Goal: Information Seeking & Learning: Learn about a topic

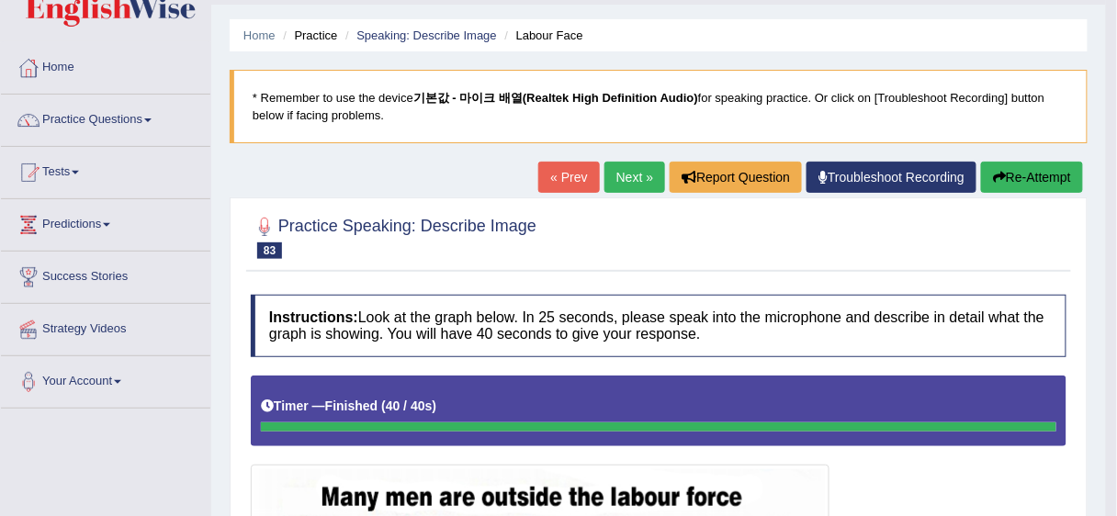
click at [639, 162] on link "Next »" at bounding box center [634, 177] width 61 height 31
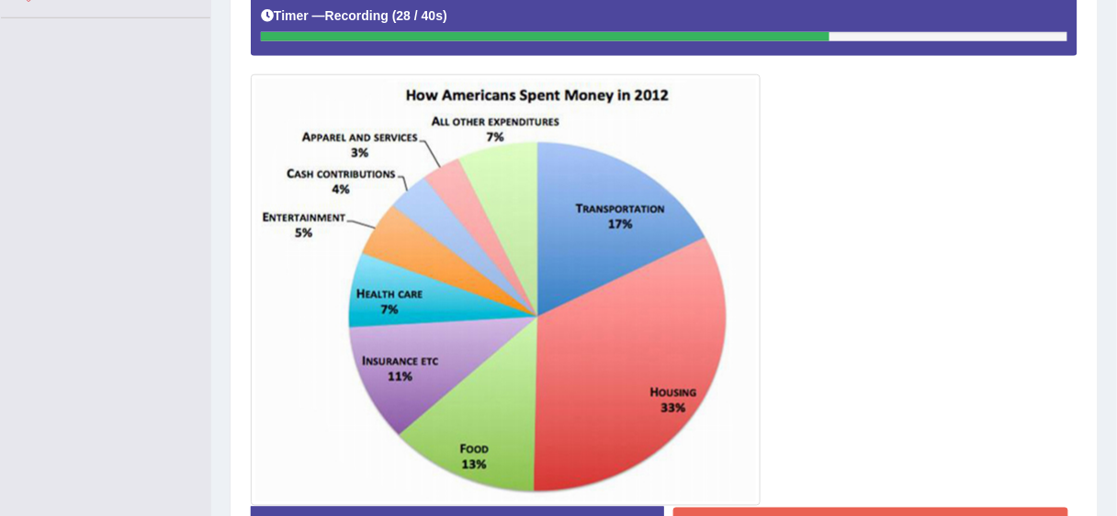
scroll to position [475, 0]
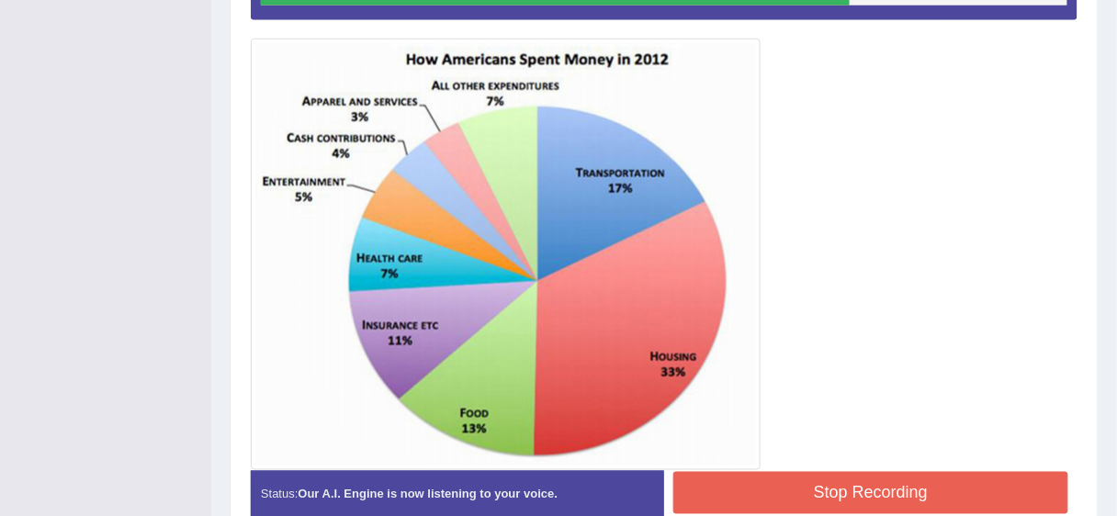
click at [824, 499] on button "Stop Recording" at bounding box center [870, 493] width 395 height 42
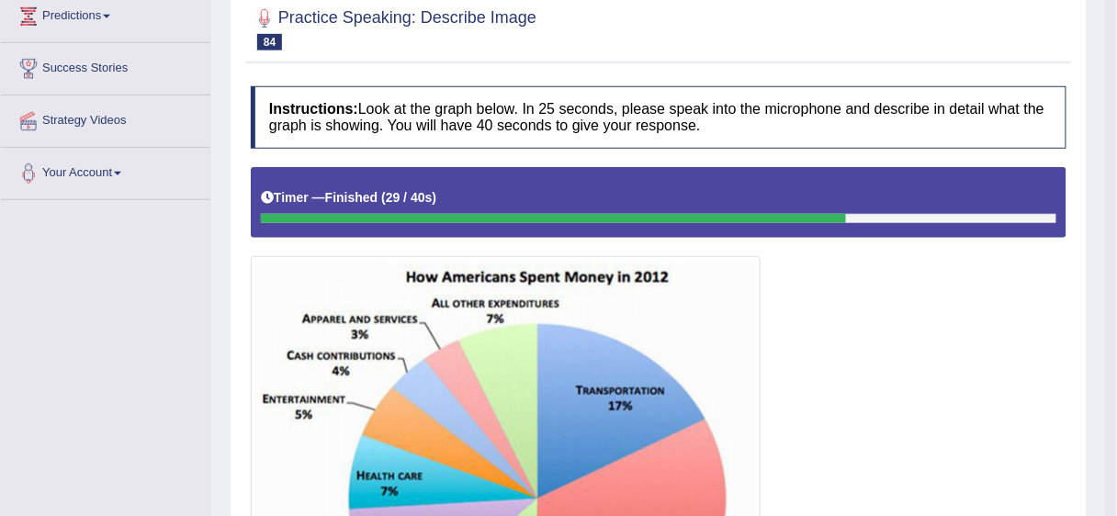
scroll to position [34, 0]
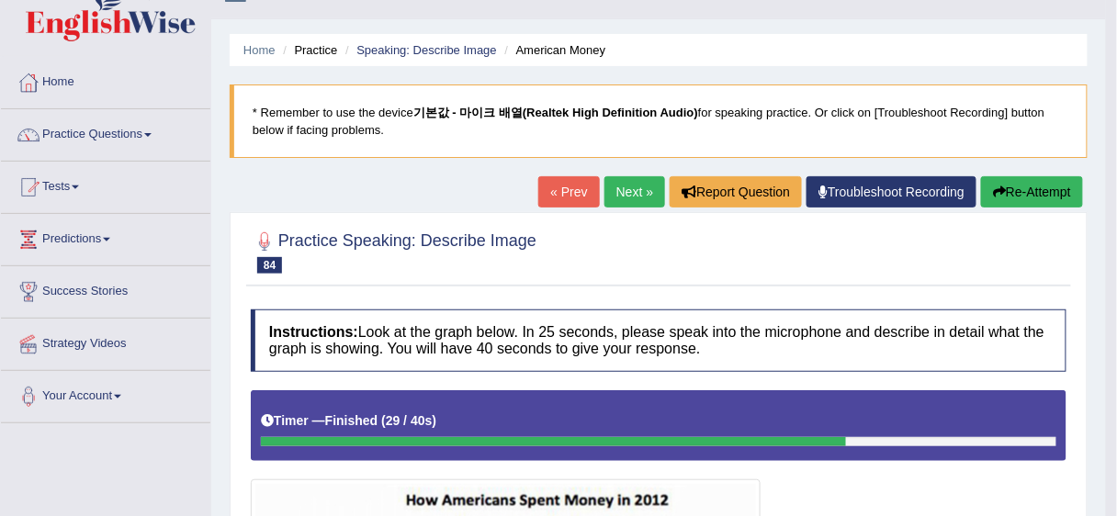
click at [633, 187] on link "Next »" at bounding box center [634, 191] width 61 height 31
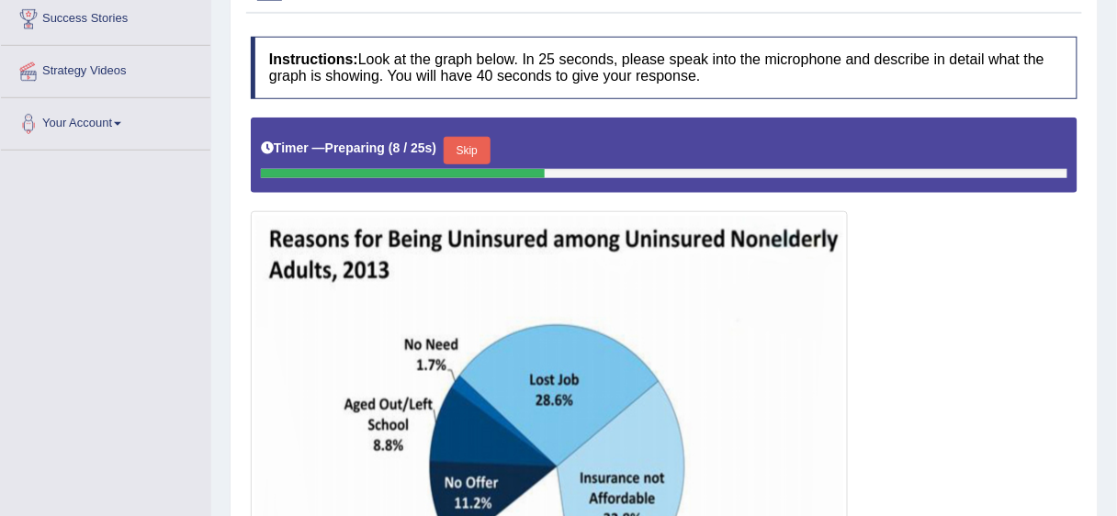
scroll to position [230, 0]
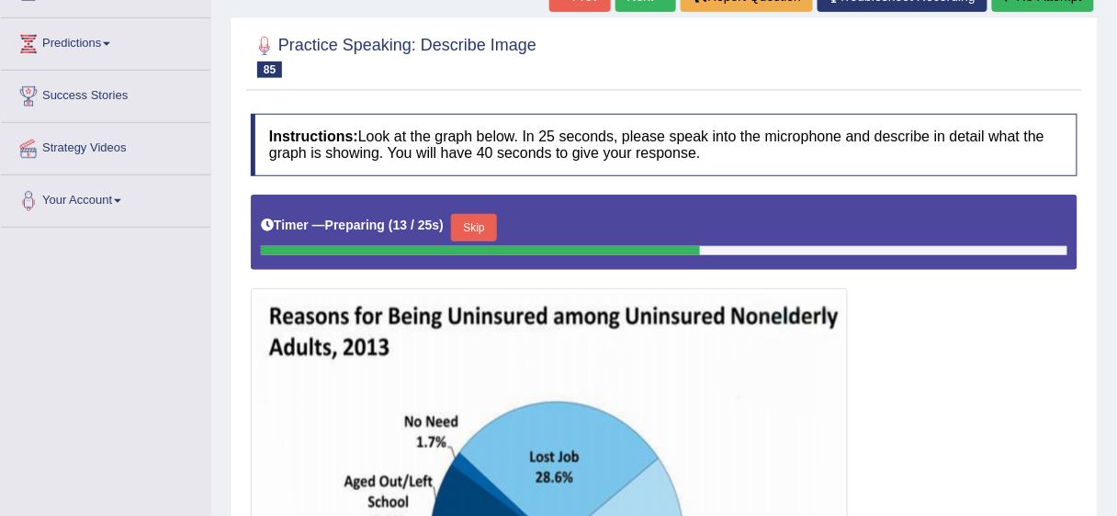
click at [497, 230] on button "Skip" at bounding box center [474, 228] width 46 height 28
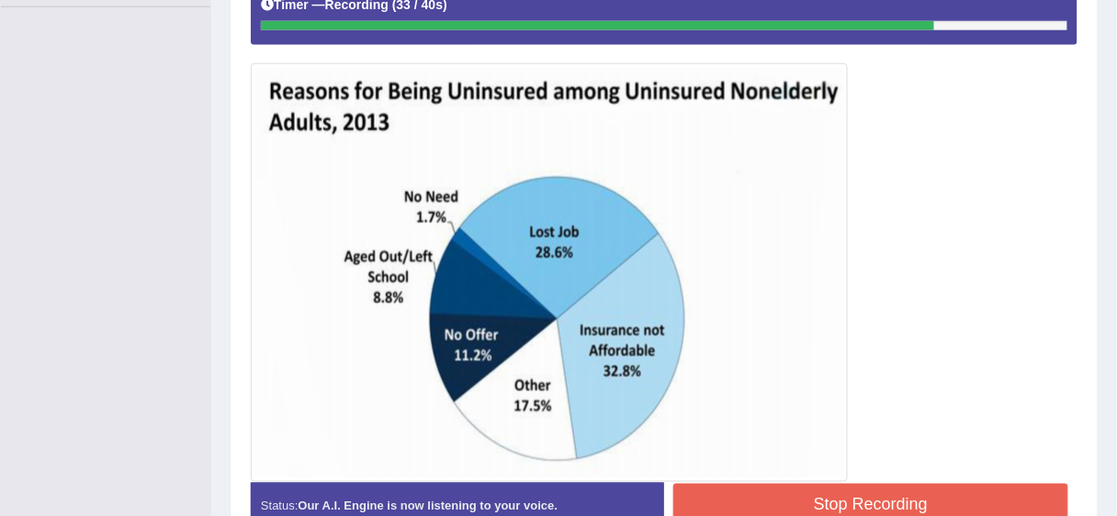
scroll to position [524, 0]
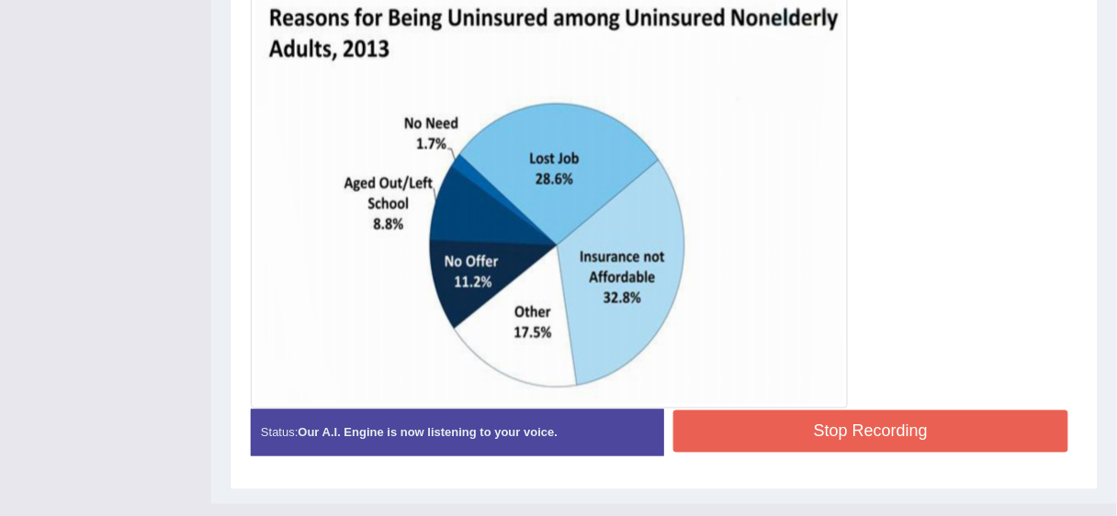
click at [844, 432] on button "Stop Recording" at bounding box center [870, 432] width 395 height 42
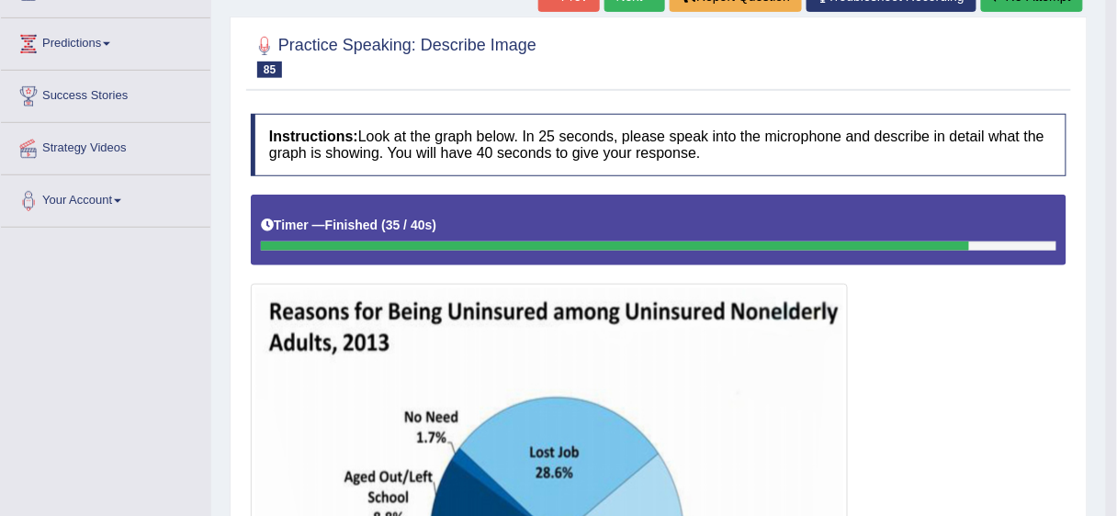
scroll to position [156, 0]
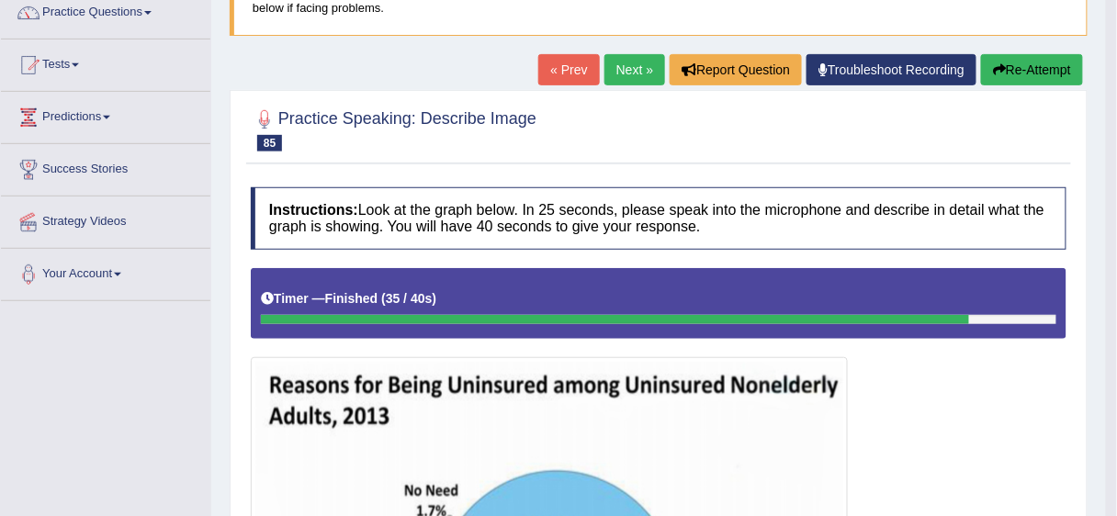
click at [632, 80] on link "Next »" at bounding box center [634, 69] width 61 height 31
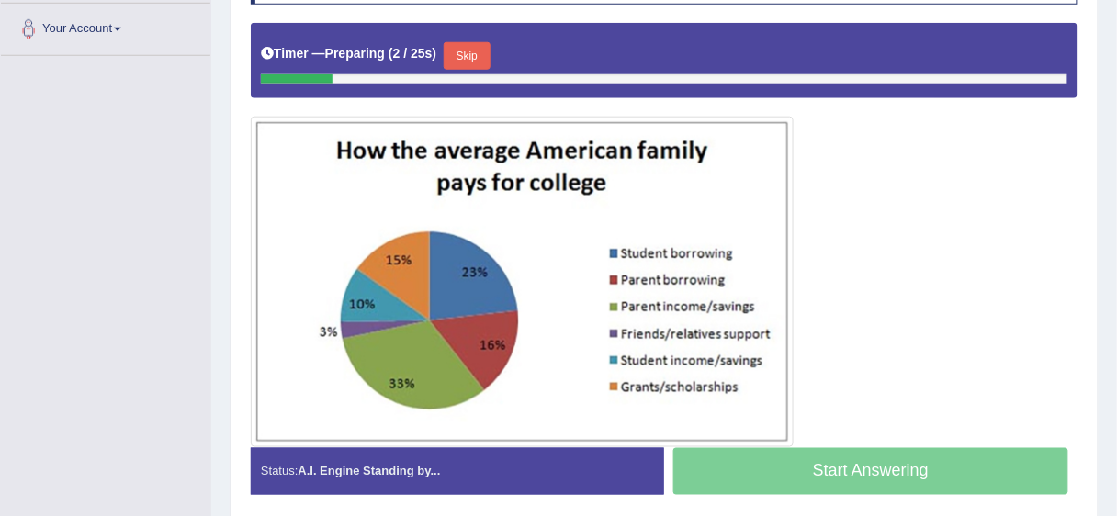
click at [481, 52] on button "Skip" at bounding box center [467, 56] width 46 height 28
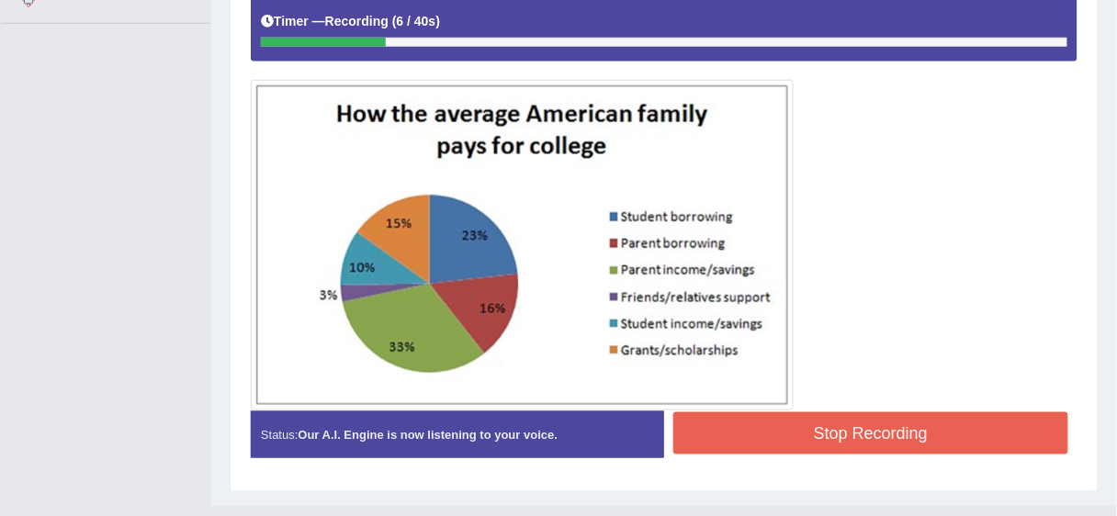
scroll to position [465, 0]
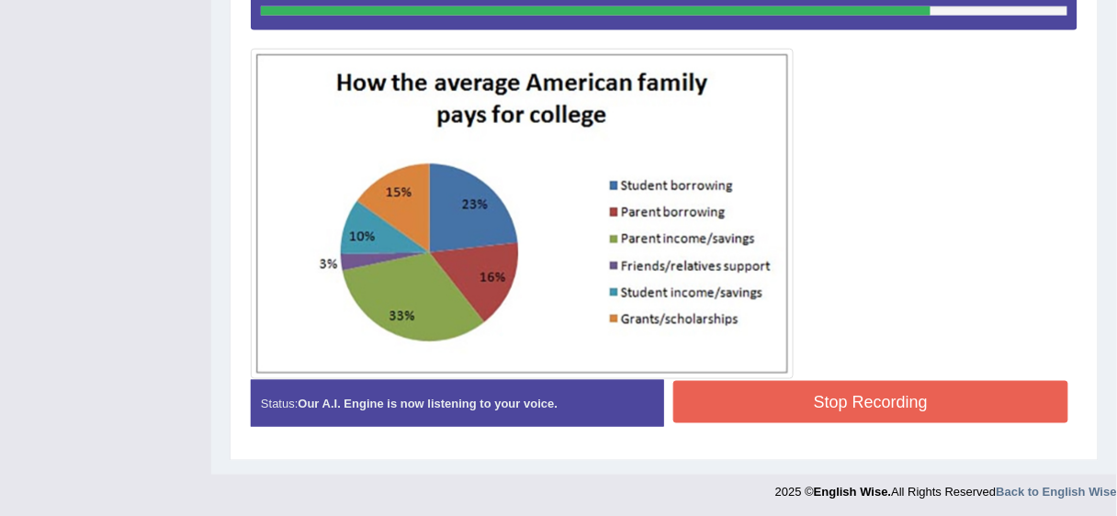
click at [838, 400] on button "Stop Recording" at bounding box center [870, 402] width 395 height 42
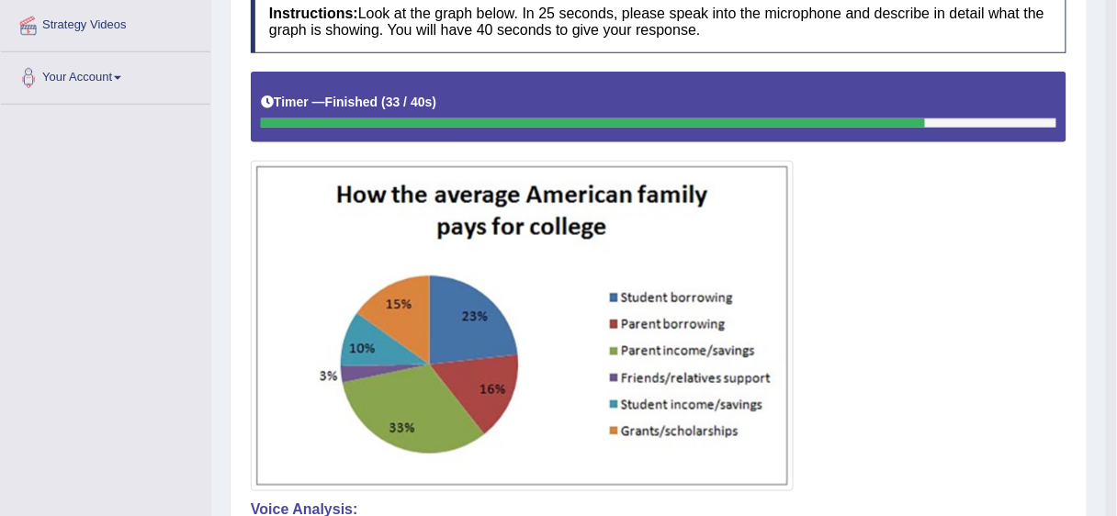
scroll to position [158, 0]
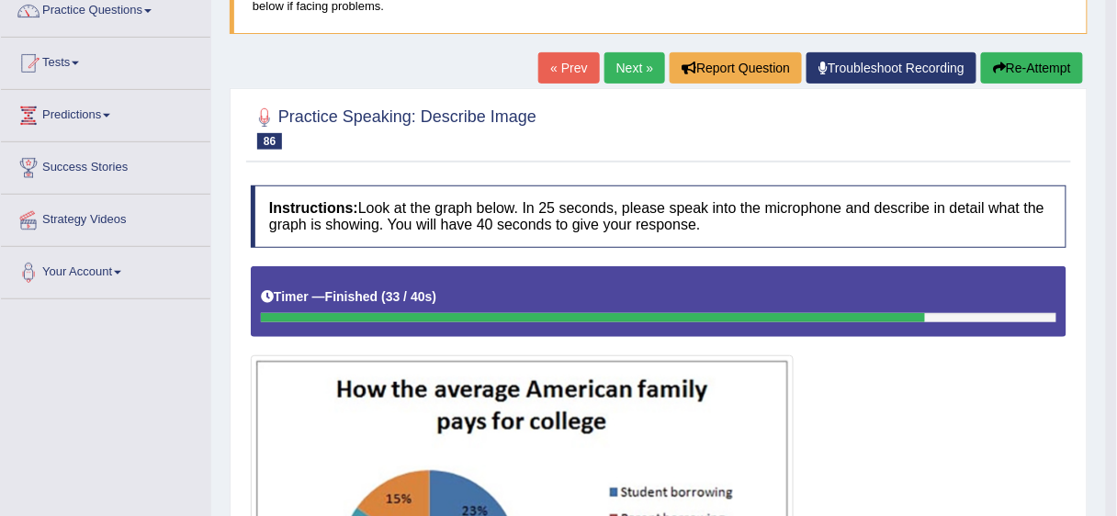
click at [632, 76] on link "Next »" at bounding box center [634, 67] width 61 height 31
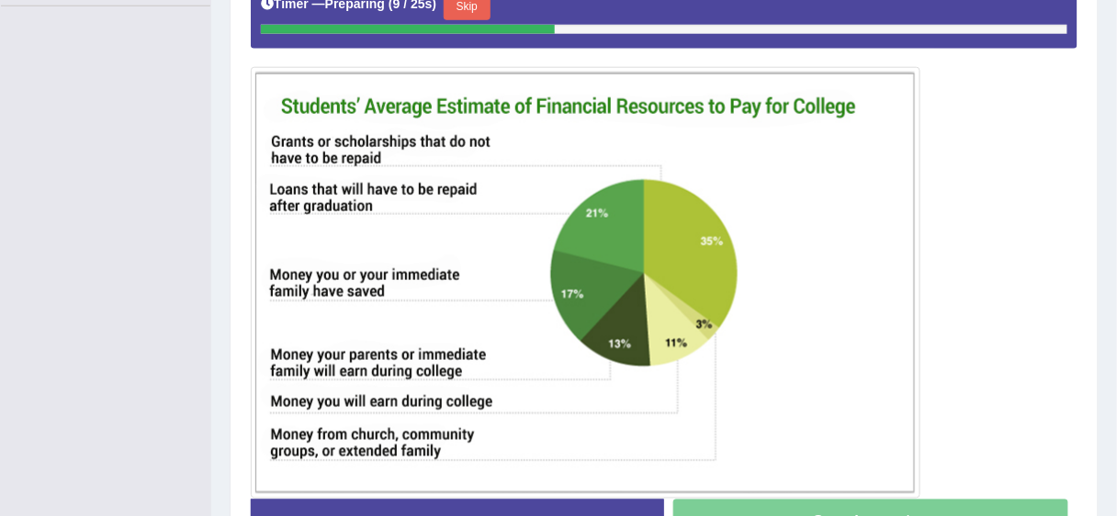
scroll to position [391, 0]
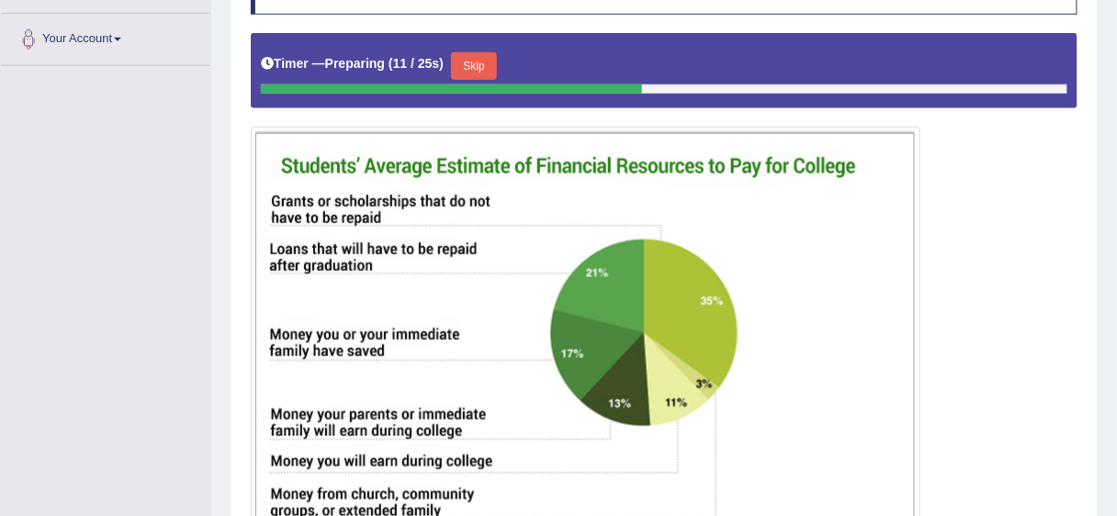
click at [486, 68] on button "Skip" at bounding box center [474, 66] width 46 height 28
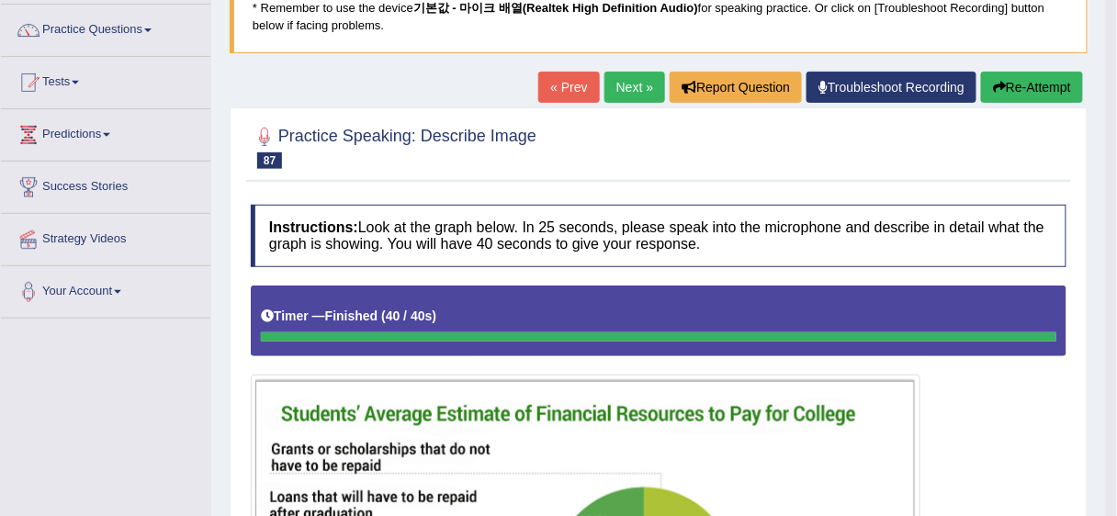
scroll to position [24, 0]
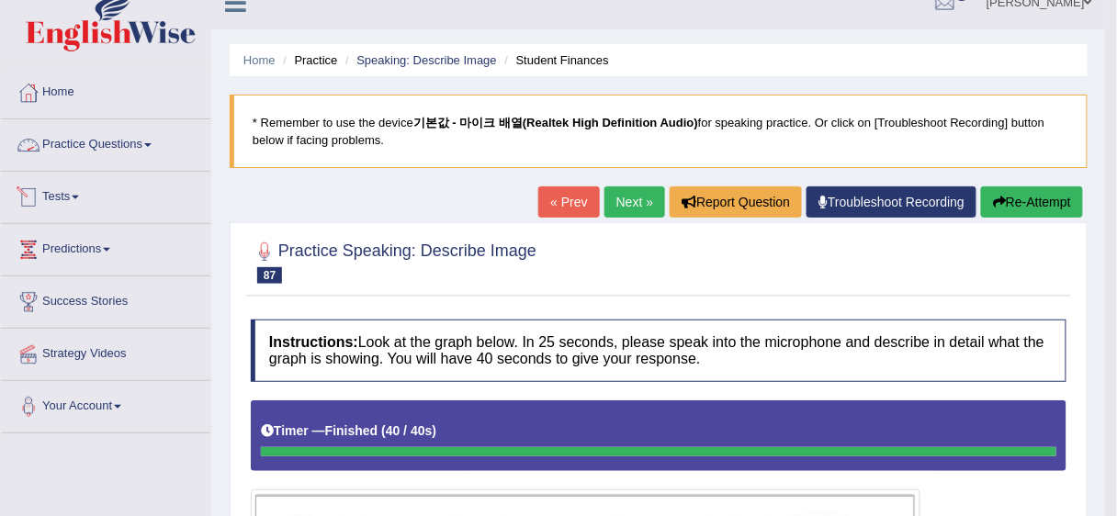
click at [103, 144] on link "Practice Questions" at bounding box center [105, 142] width 209 height 46
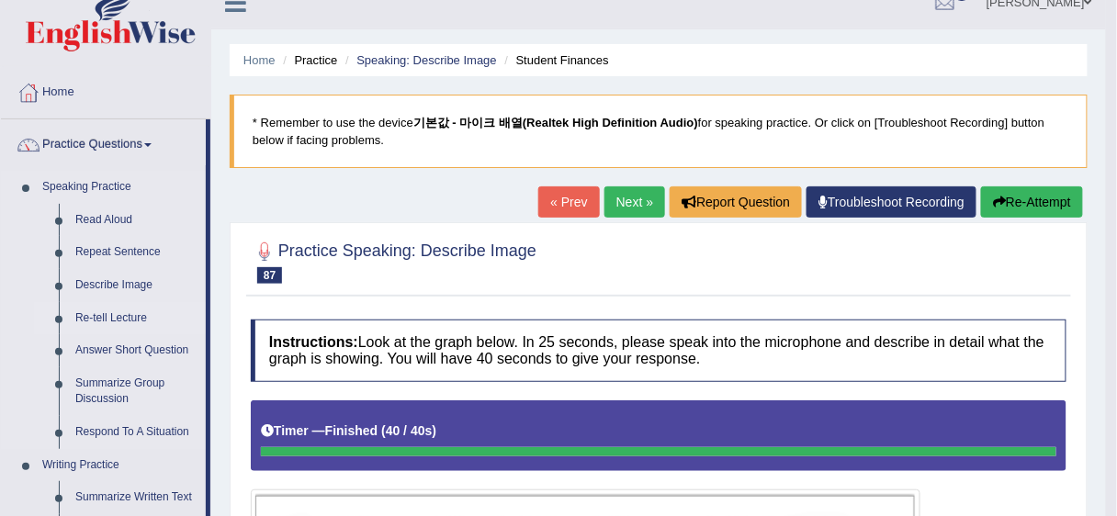
click at [135, 311] on link "Re-tell Lecture" at bounding box center [136, 318] width 139 height 33
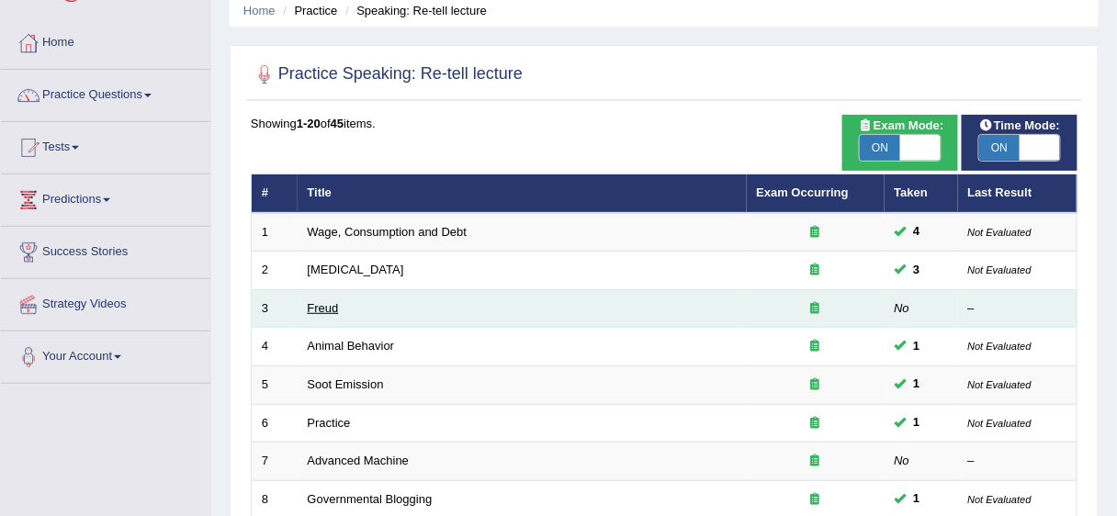
click at [332, 312] on link "Freud" at bounding box center [323, 308] width 31 height 14
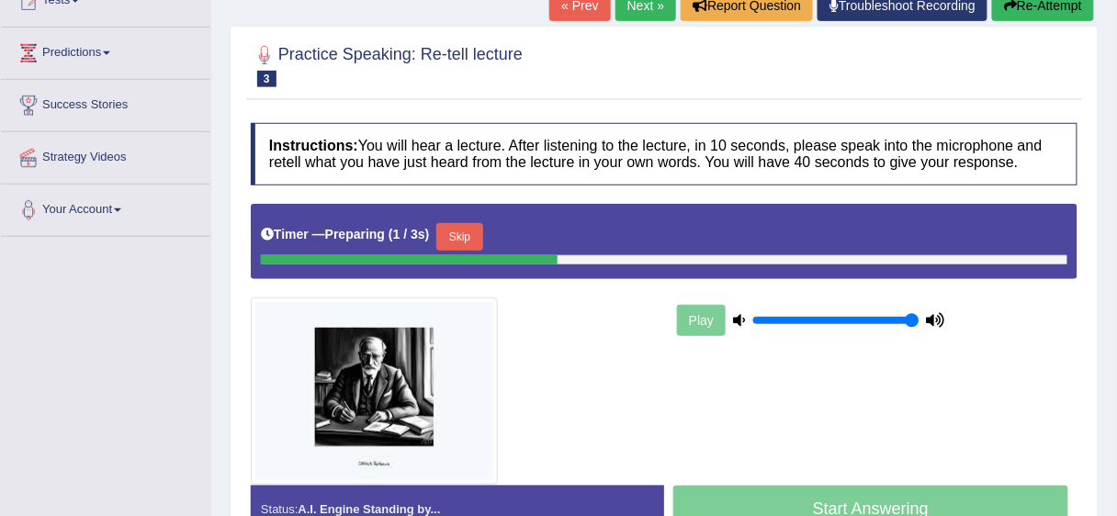
scroll to position [220, 0]
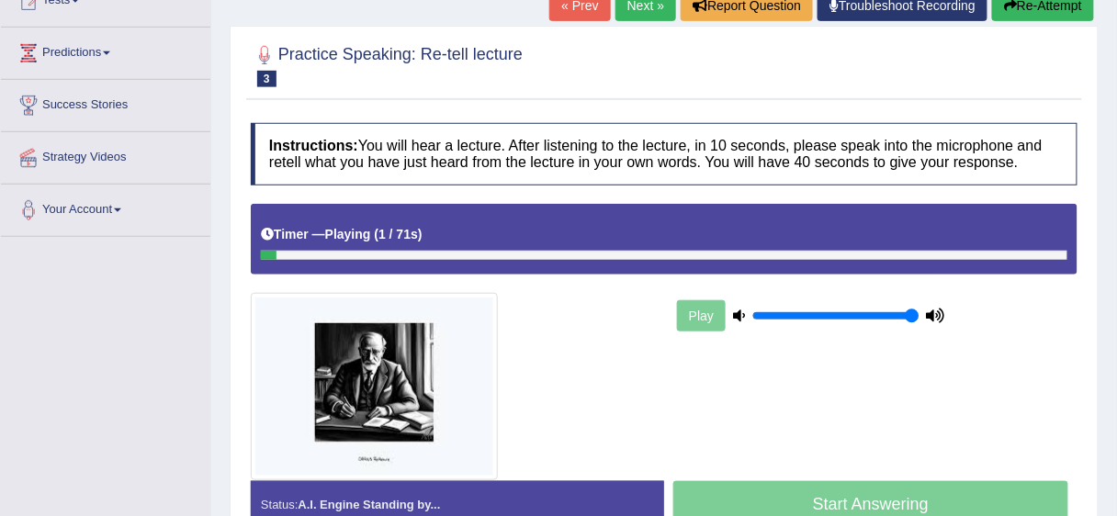
click at [624, 378] on div at bounding box center [453, 386] width 422 height 187
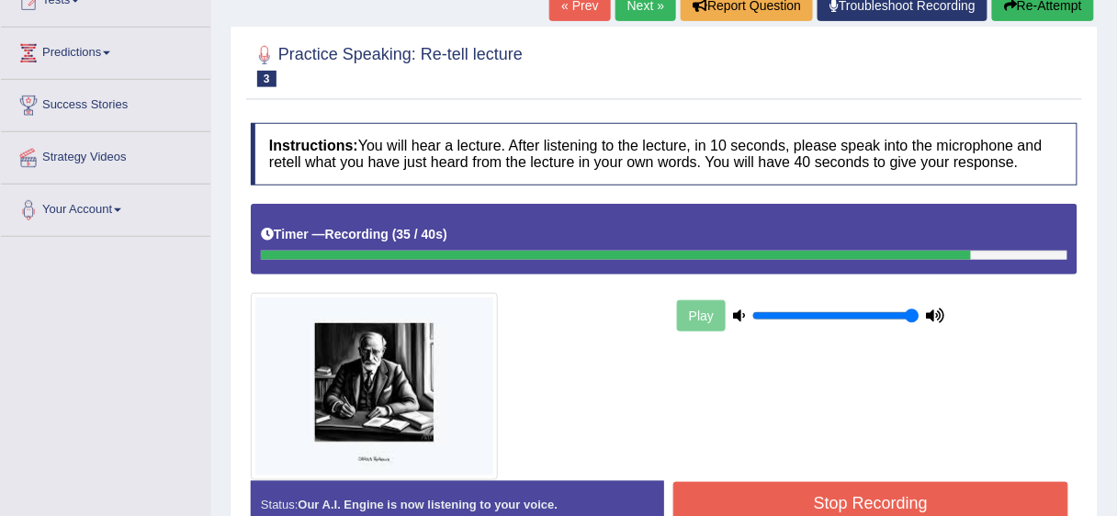
click at [794, 482] on button "Stop Recording" at bounding box center [870, 503] width 395 height 42
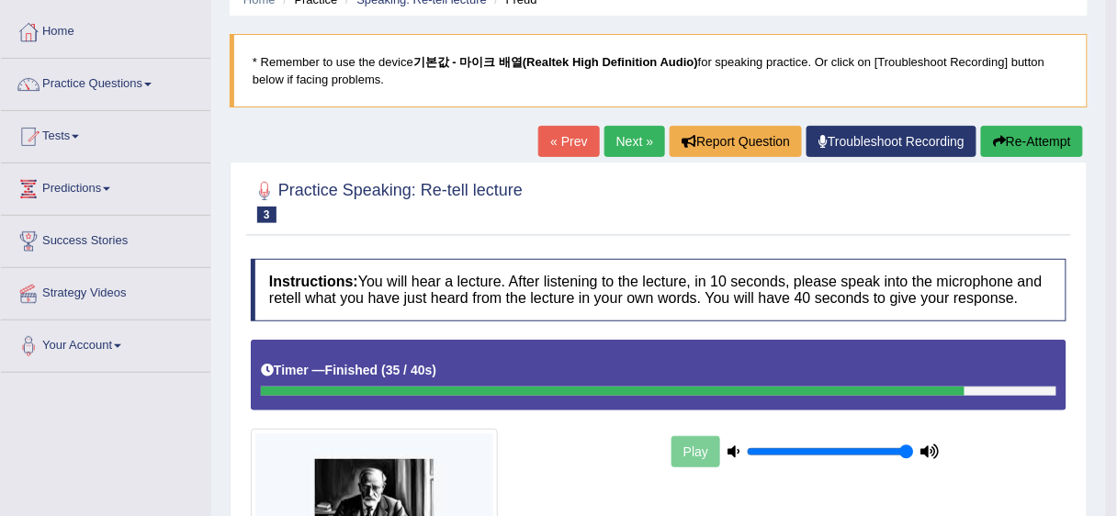
scroll to position [73, 0]
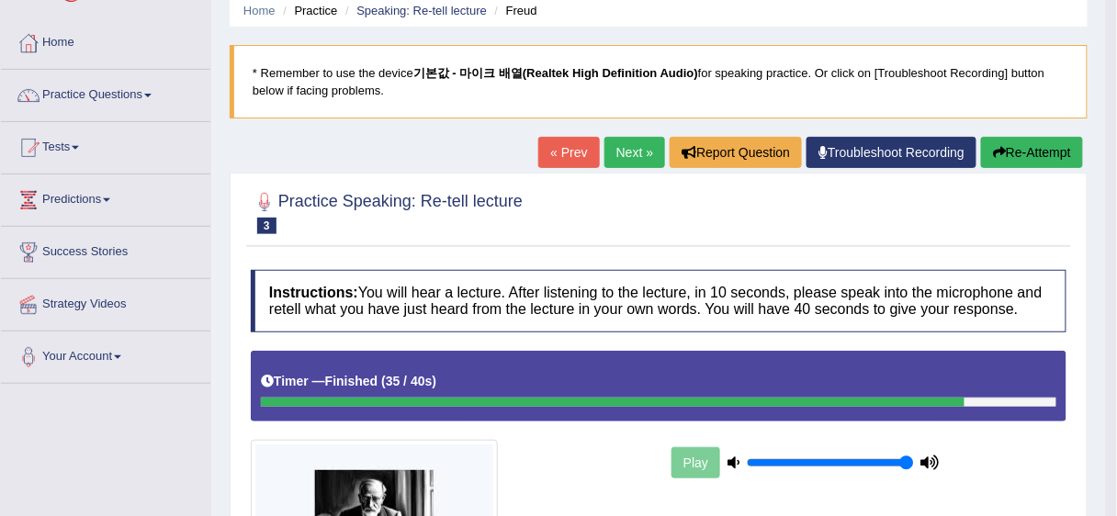
click at [624, 159] on link "Next »" at bounding box center [634, 152] width 61 height 31
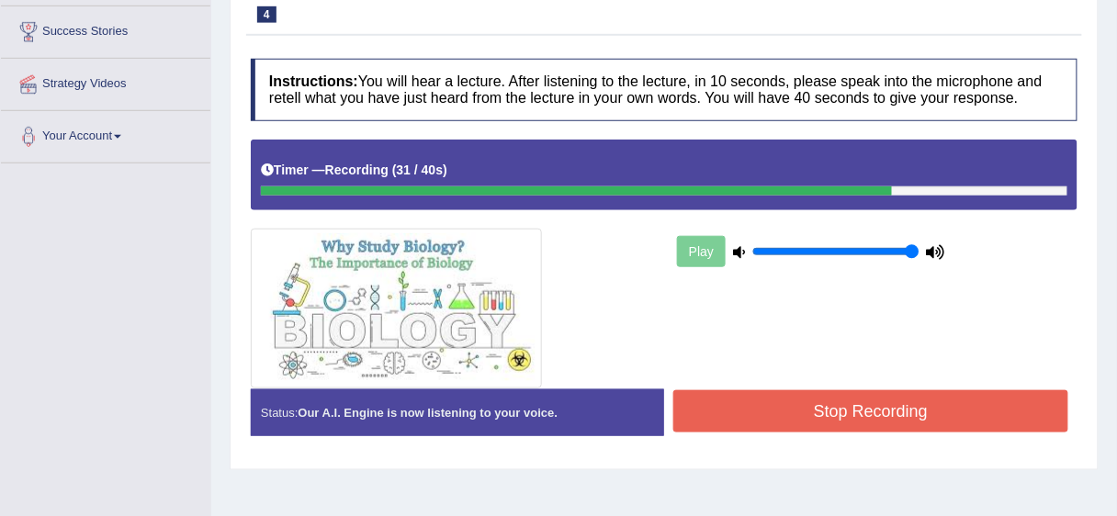
click at [850, 397] on button "Stop Recording" at bounding box center [870, 411] width 395 height 42
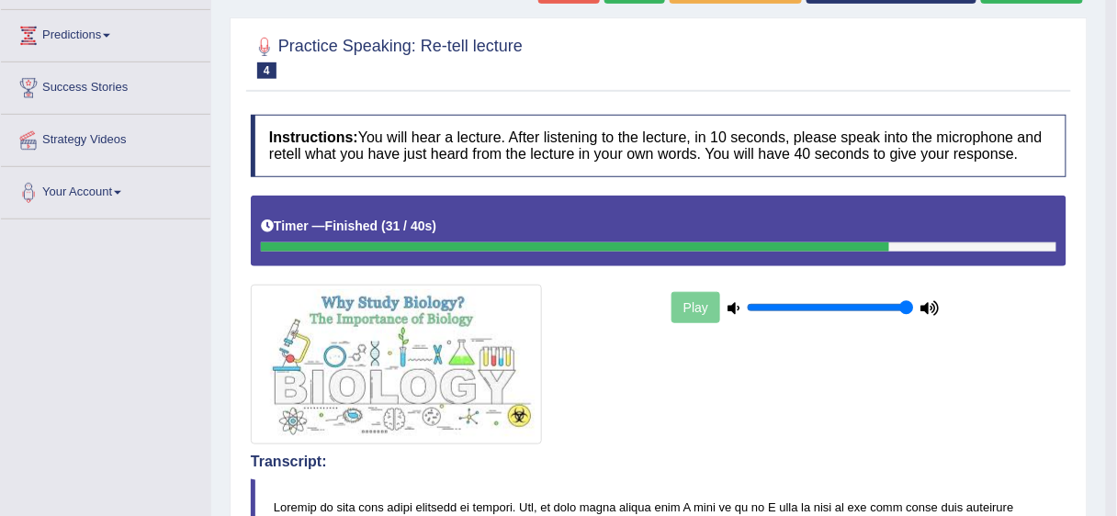
scroll to position [147, 0]
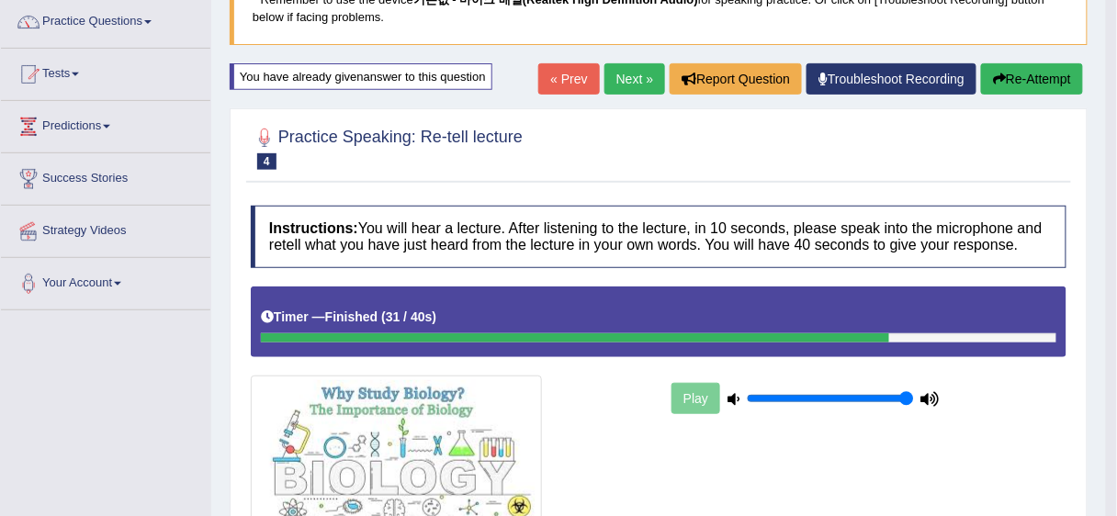
click at [634, 84] on link "Next »" at bounding box center [634, 78] width 61 height 31
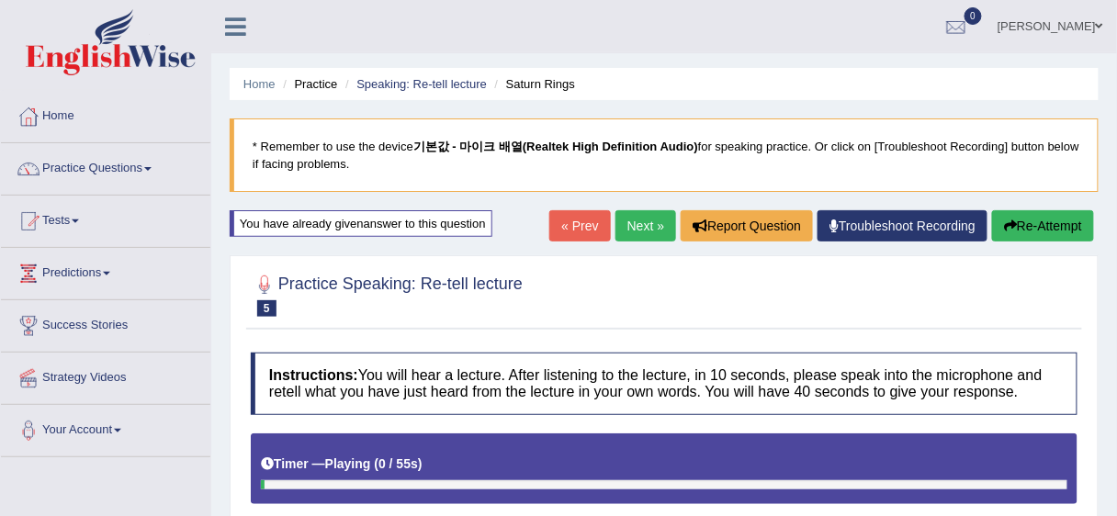
scroll to position [294, 0]
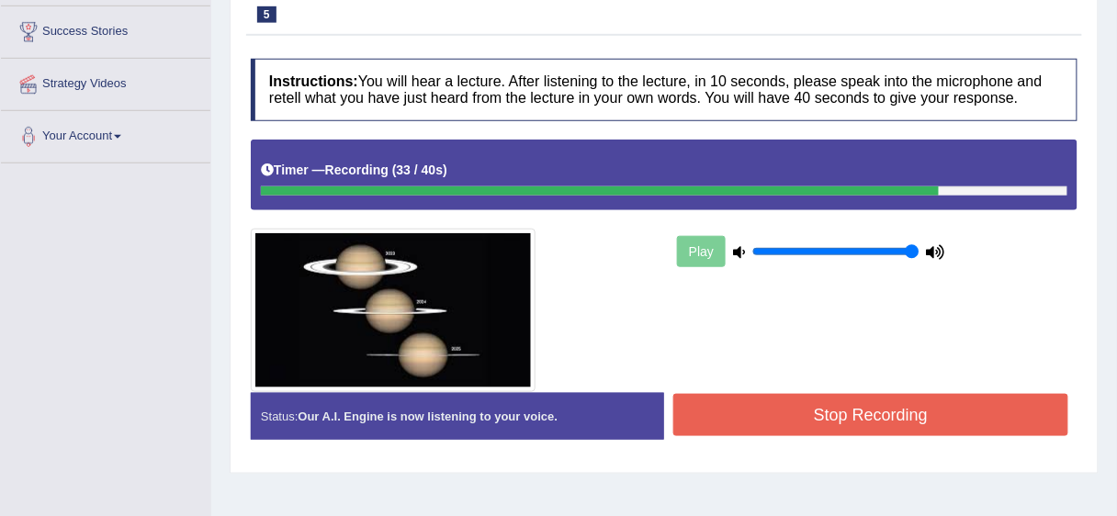
click at [873, 444] on div "Status: Our A.I. Engine is now listening to your voice. Start Answering Stop Re…" at bounding box center [664, 425] width 827 height 65
click at [893, 429] on button "Stop Recording" at bounding box center [870, 415] width 395 height 42
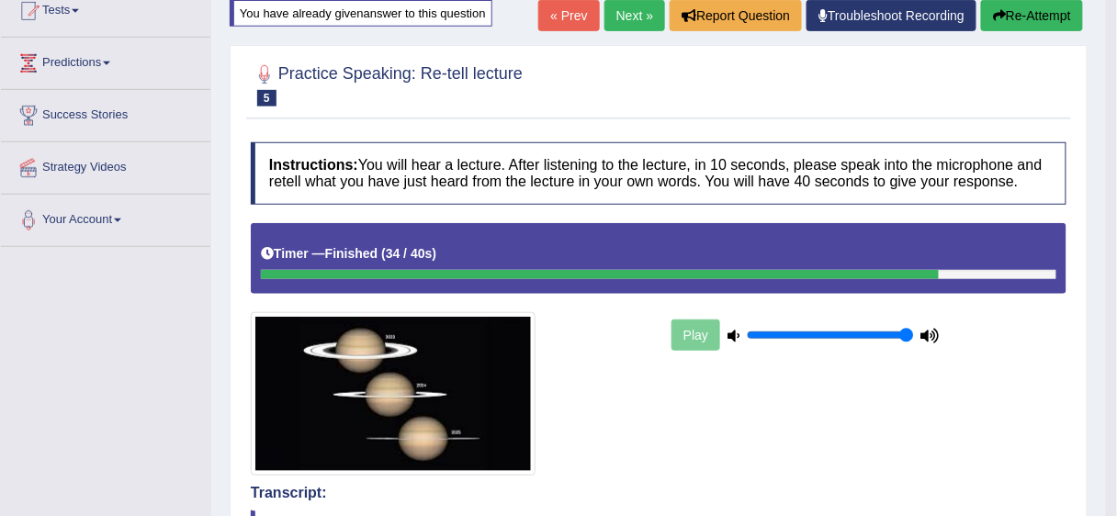
scroll to position [147, 0]
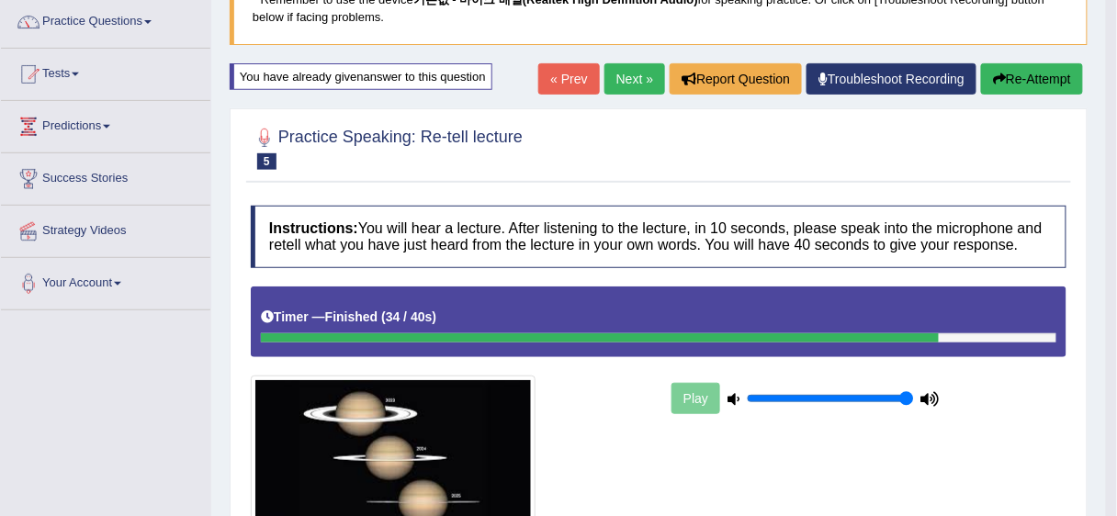
click at [635, 81] on link "Next »" at bounding box center [634, 78] width 61 height 31
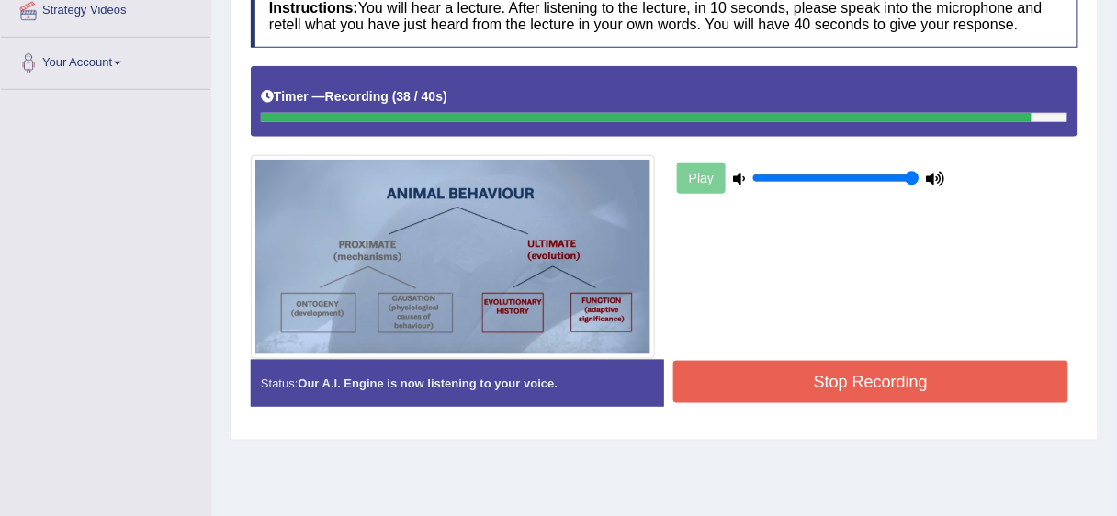
click at [867, 395] on button "Stop Recording" at bounding box center [870, 382] width 395 height 42
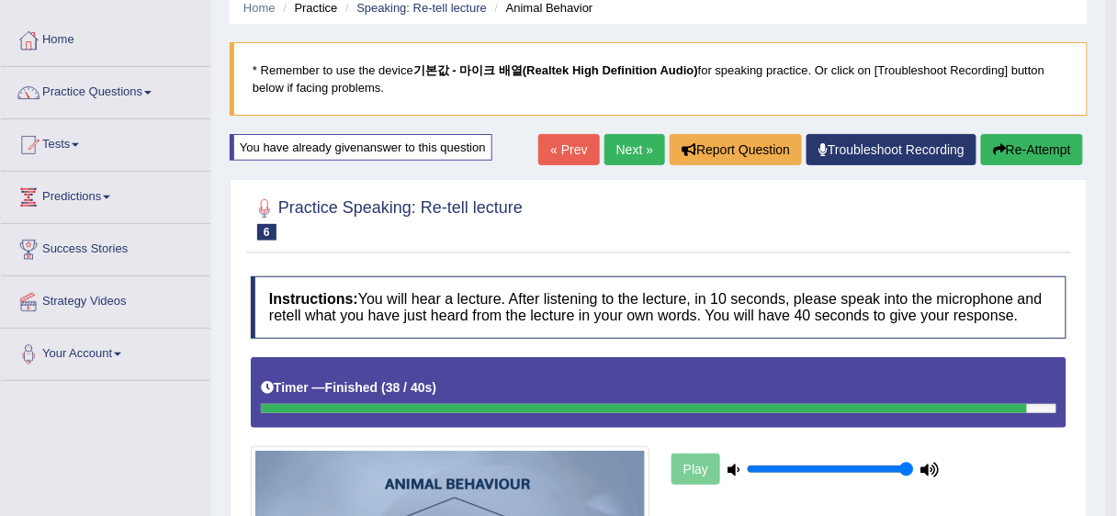
scroll to position [73, 0]
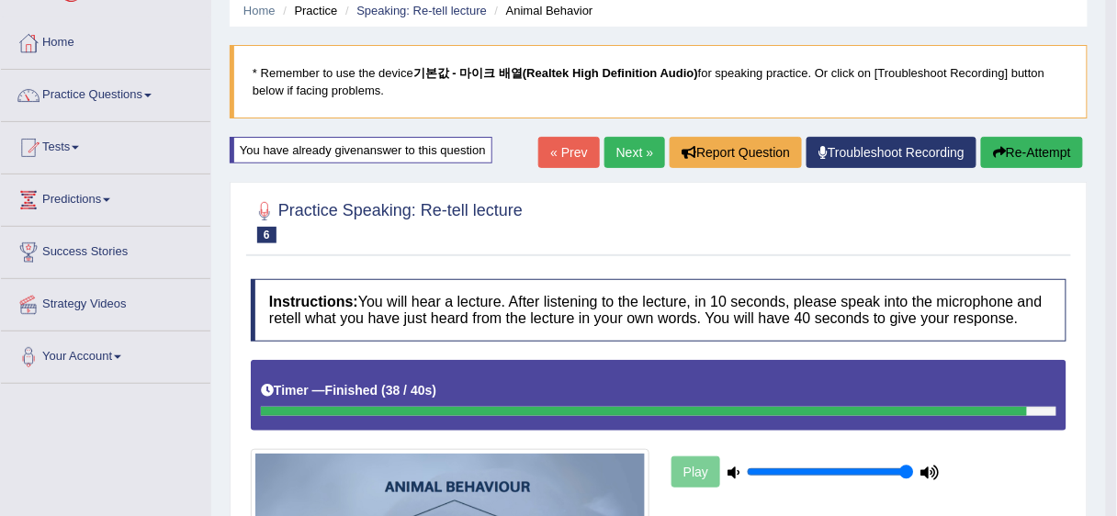
click at [636, 156] on link "Next »" at bounding box center [634, 152] width 61 height 31
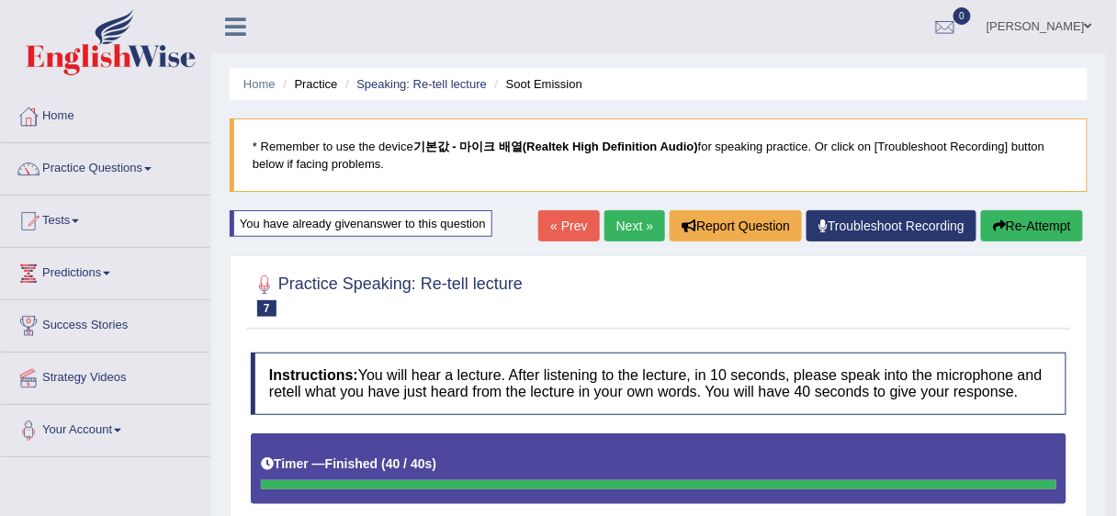
click at [647, 217] on link "Next »" at bounding box center [634, 225] width 61 height 31
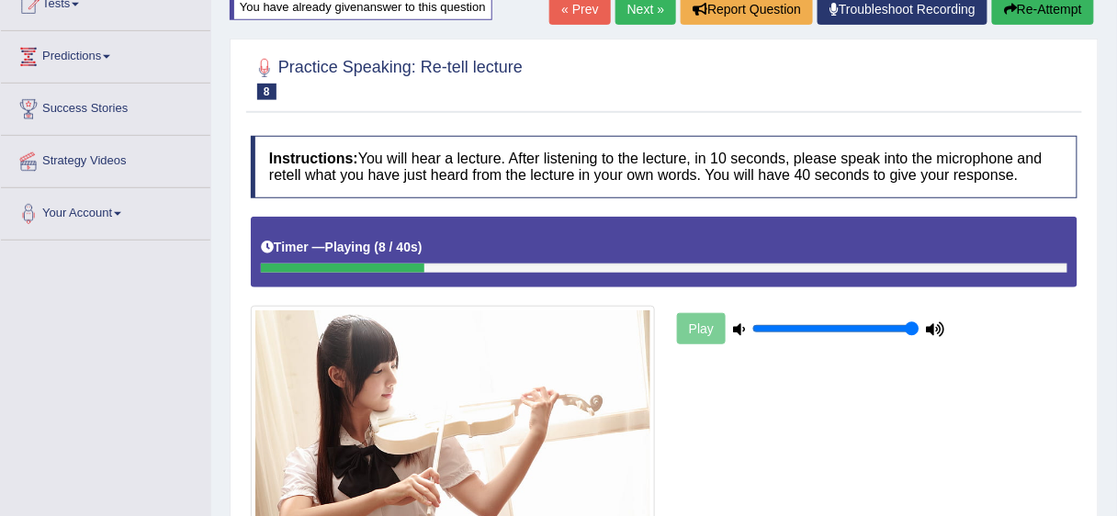
scroll to position [153, 0]
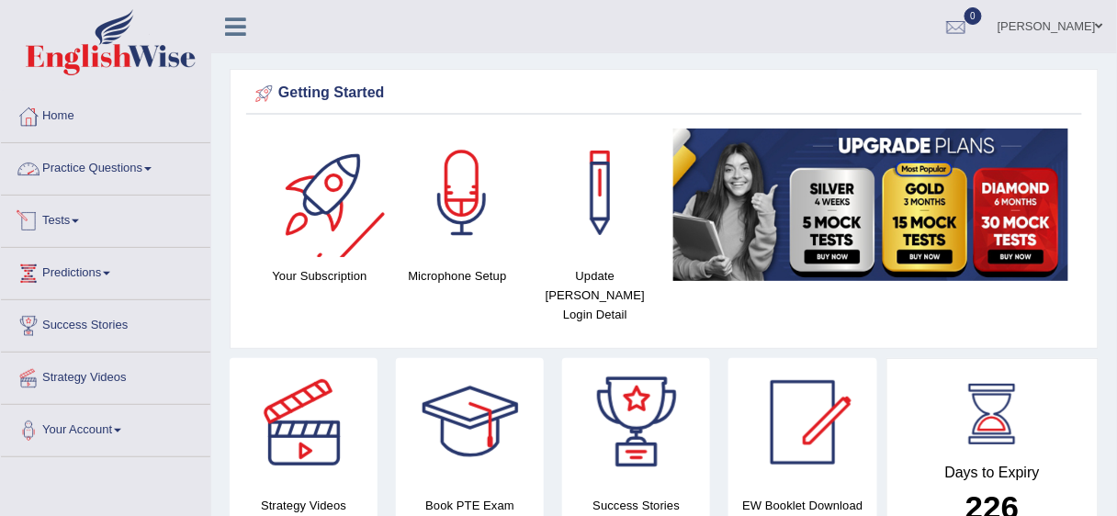
click at [89, 175] on link "Practice Questions" at bounding box center [105, 166] width 209 height 46
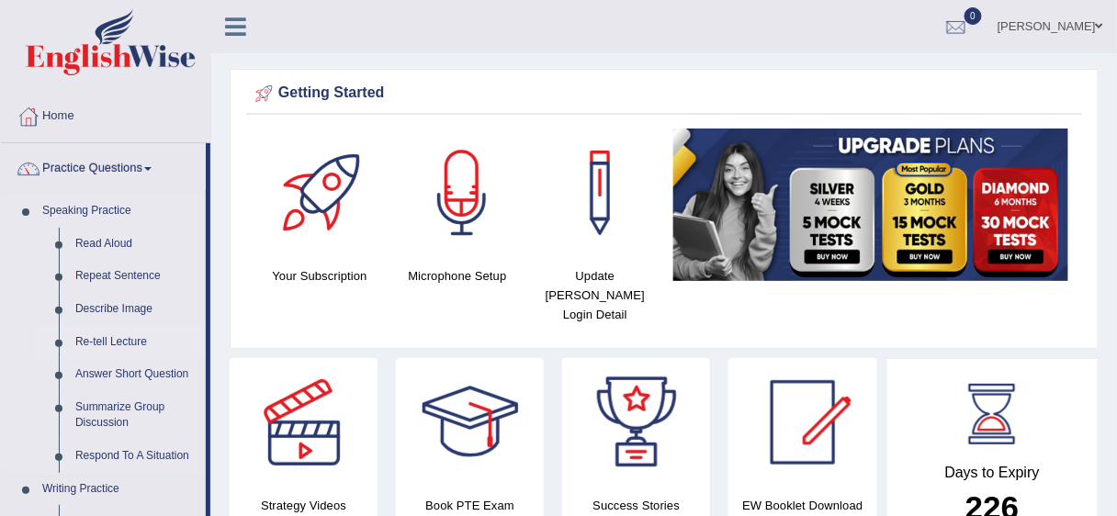
click at [127, 350] on link "Re-tell Lecture" at bounding box center [136, 342] width 139 height 33
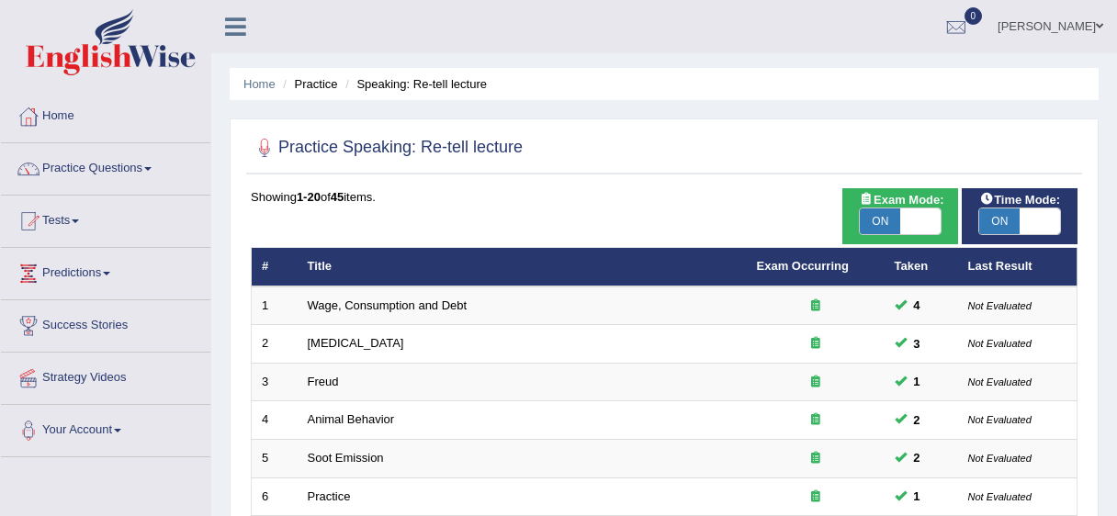
scroll to position [661, 0]
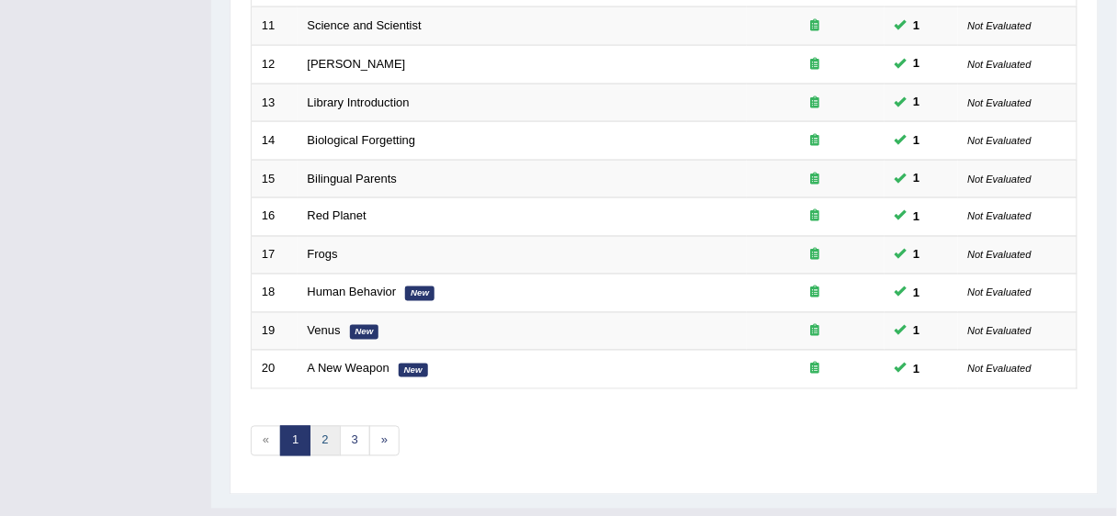
click at [335, 434] on link "2" at bounding box center [325, 441] width 30 height 30
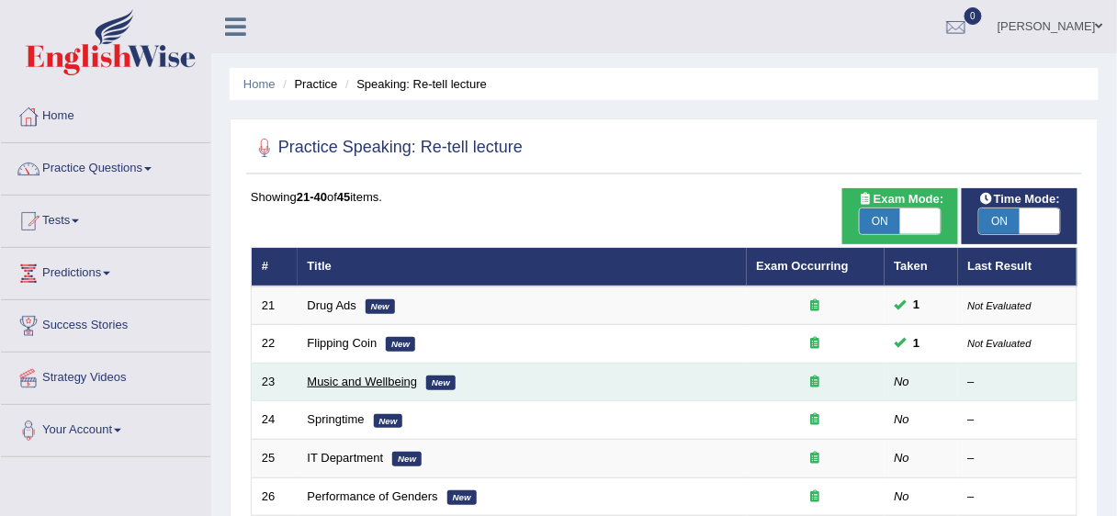
click at [353, 382] on link "Music and Wellbeing" at bounding box center [363, 382] width 110 height 14
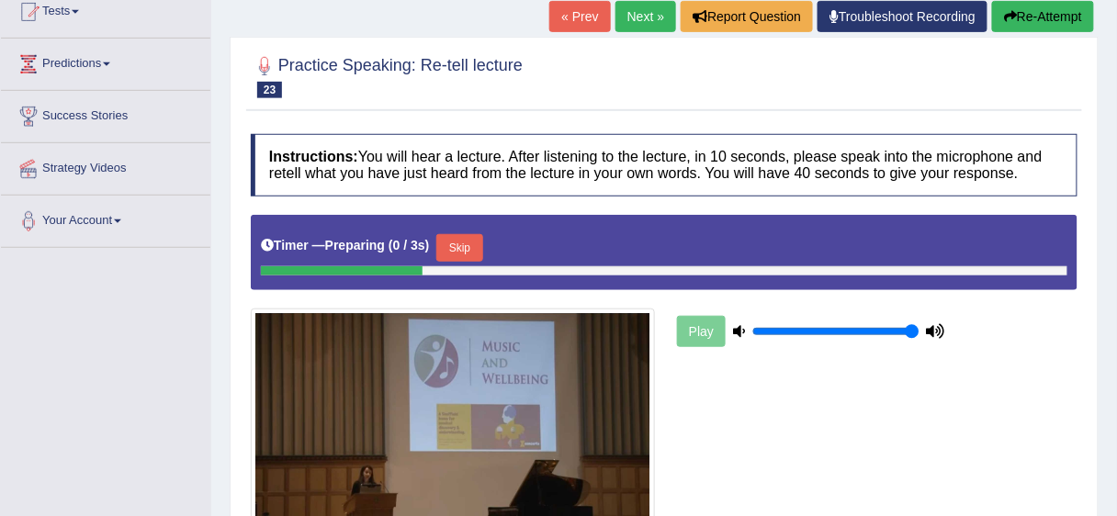
scroll to position [367, 0]
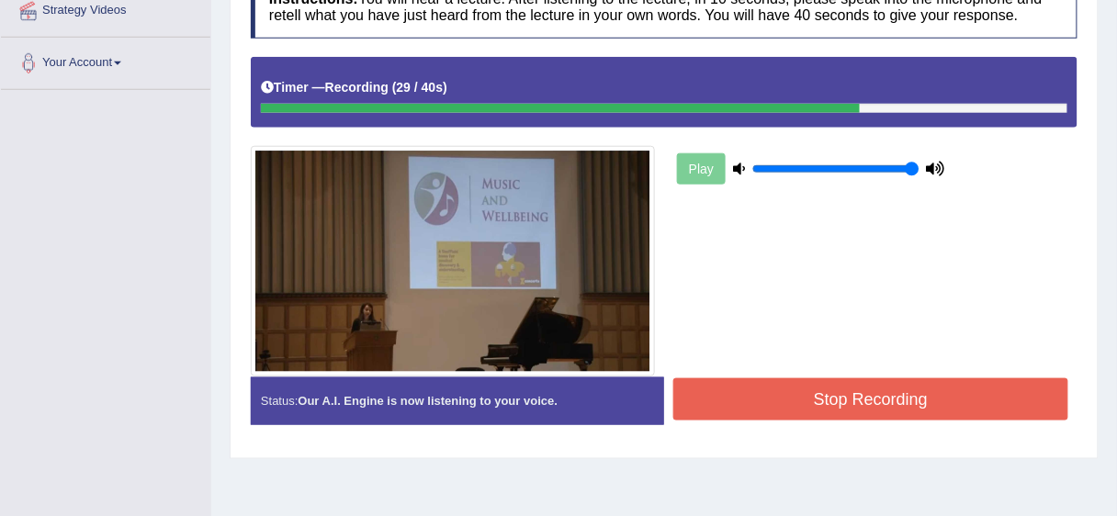
click at [916, 400] on button "Stop Recording" at bounding box center [870, 399] width 395 height 42
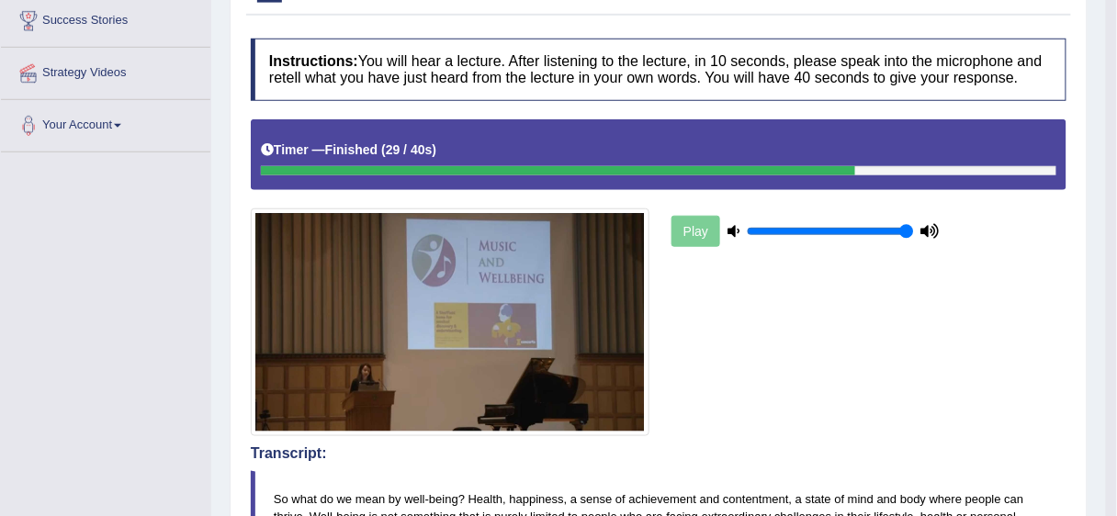
scroll to position [147, 0]
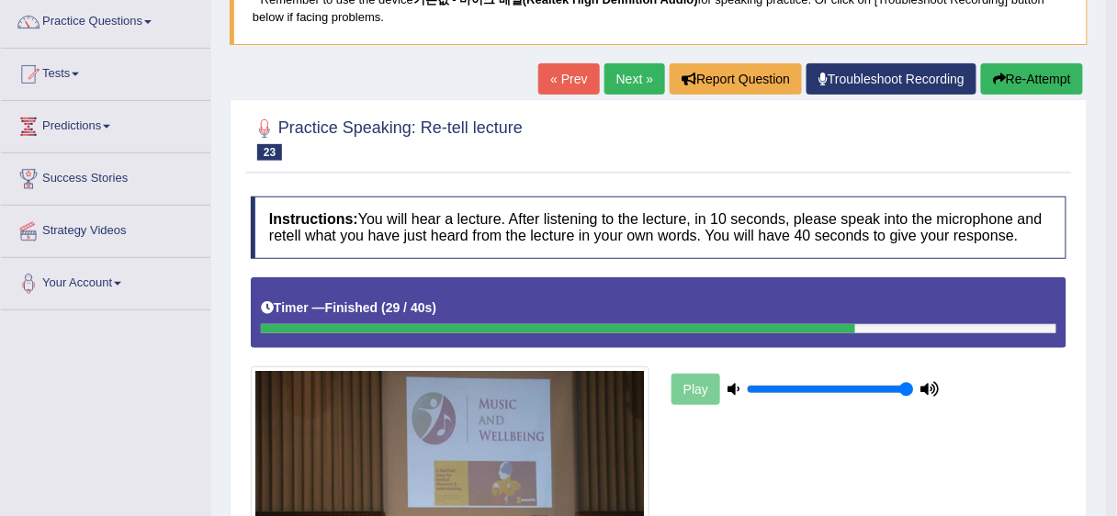
click at [636, 76] on link "Next »" at bounding box center [634, 78] width 61 height 31
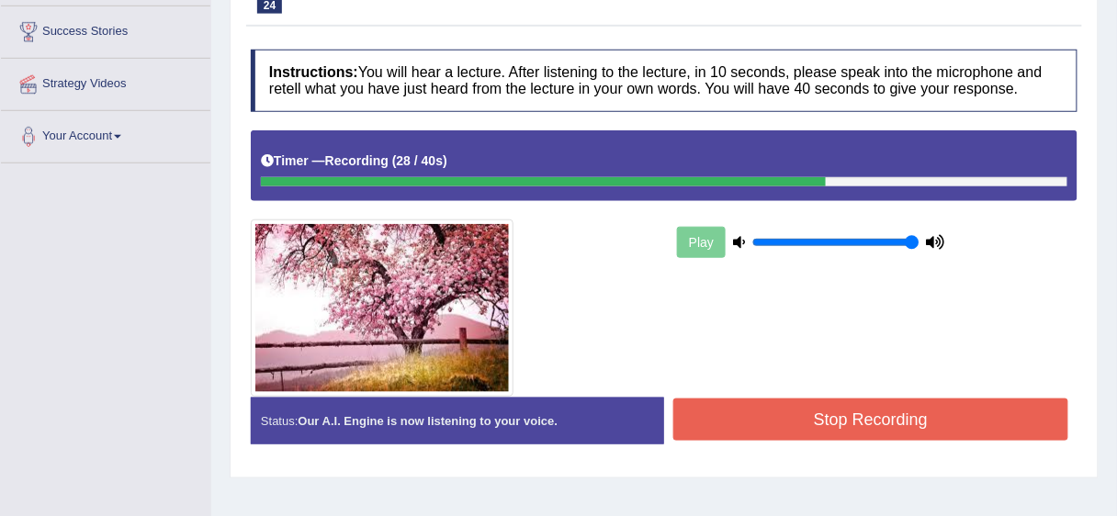
click at [883, 430] on button "Stop Recording" at bounding box center [870, 420] width 395 height 42
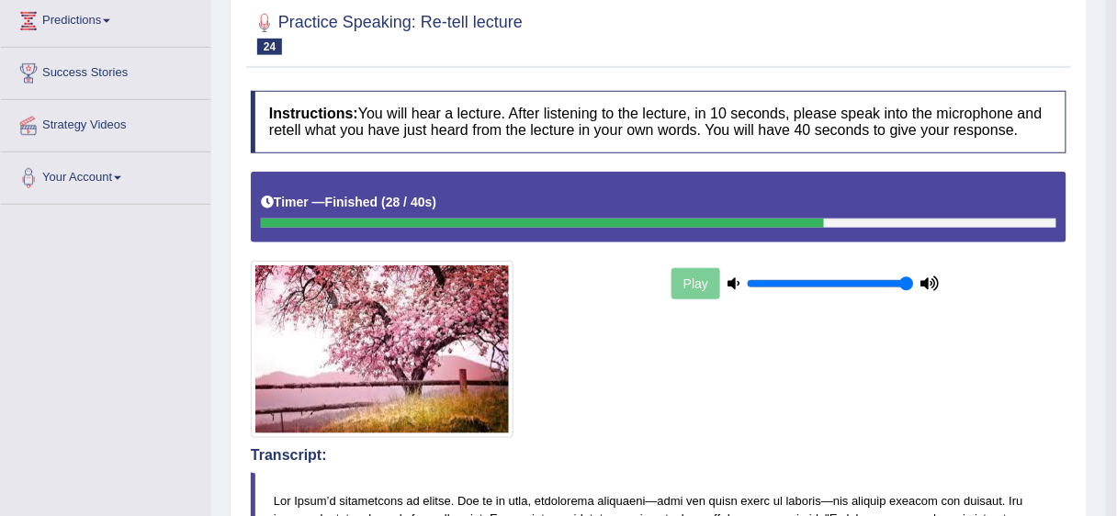
scroll to position [73, 0]
